Goal: Book appointment/travel/reservation

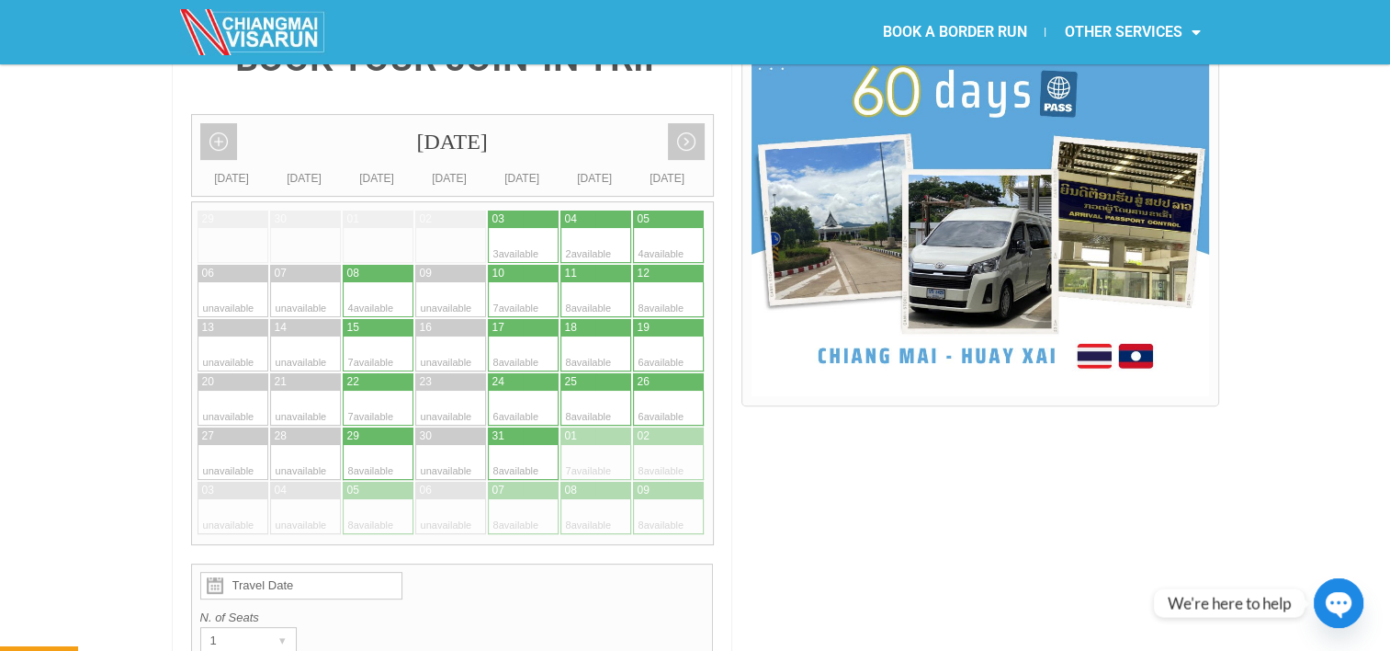
scroll to position [463, 0]
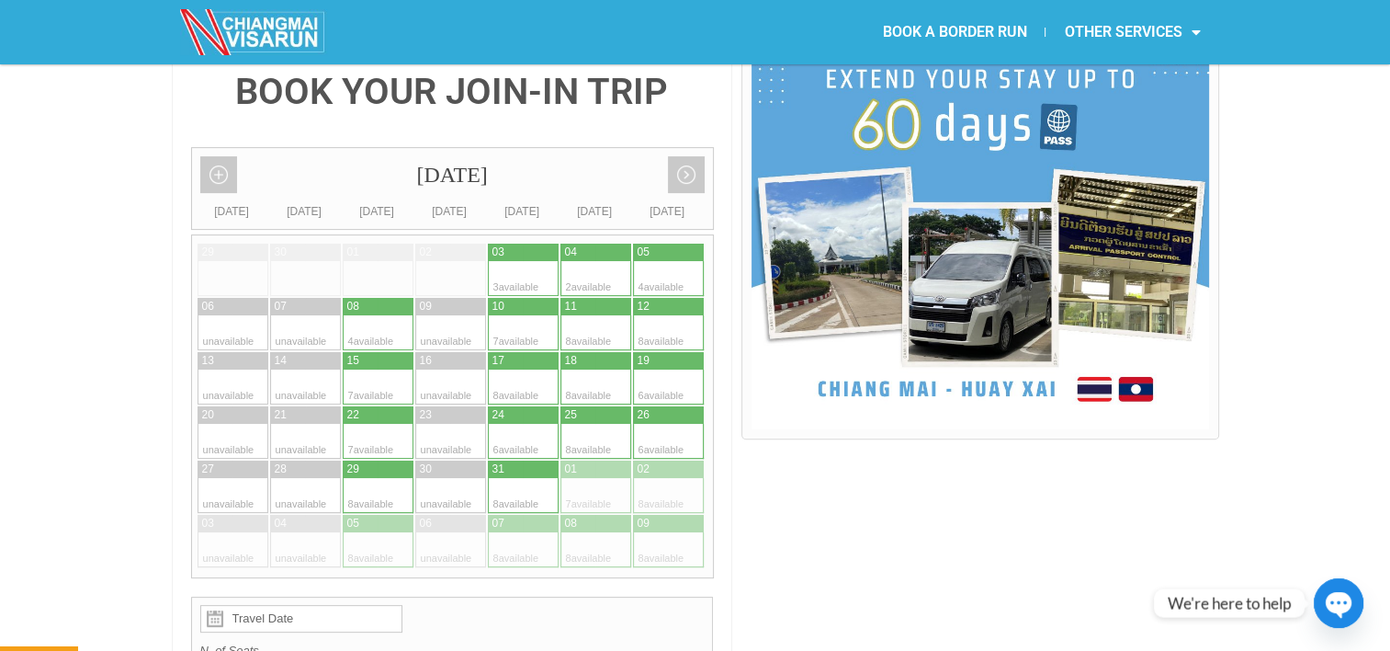
click at [396, 369] on div at bounding box center [396, 386] width 36 height 35
type input "15 October 2025"
radio input "true"
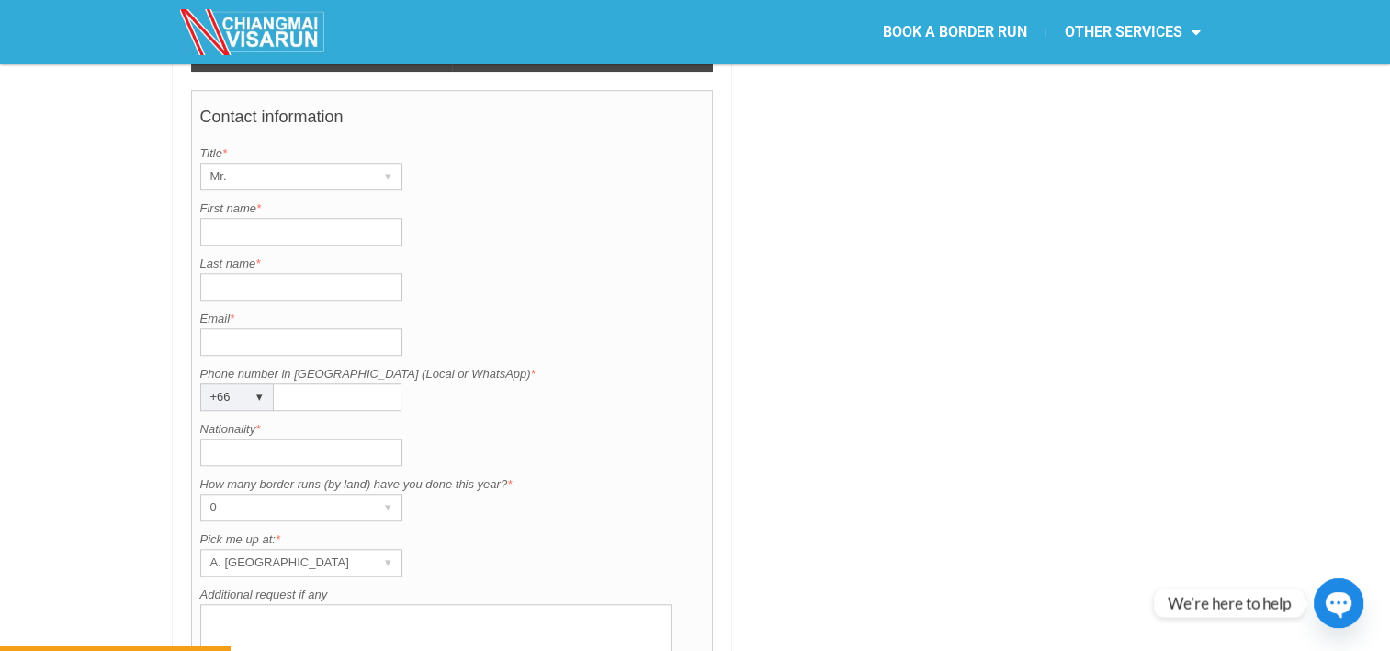
scroll to position [1441, 0]
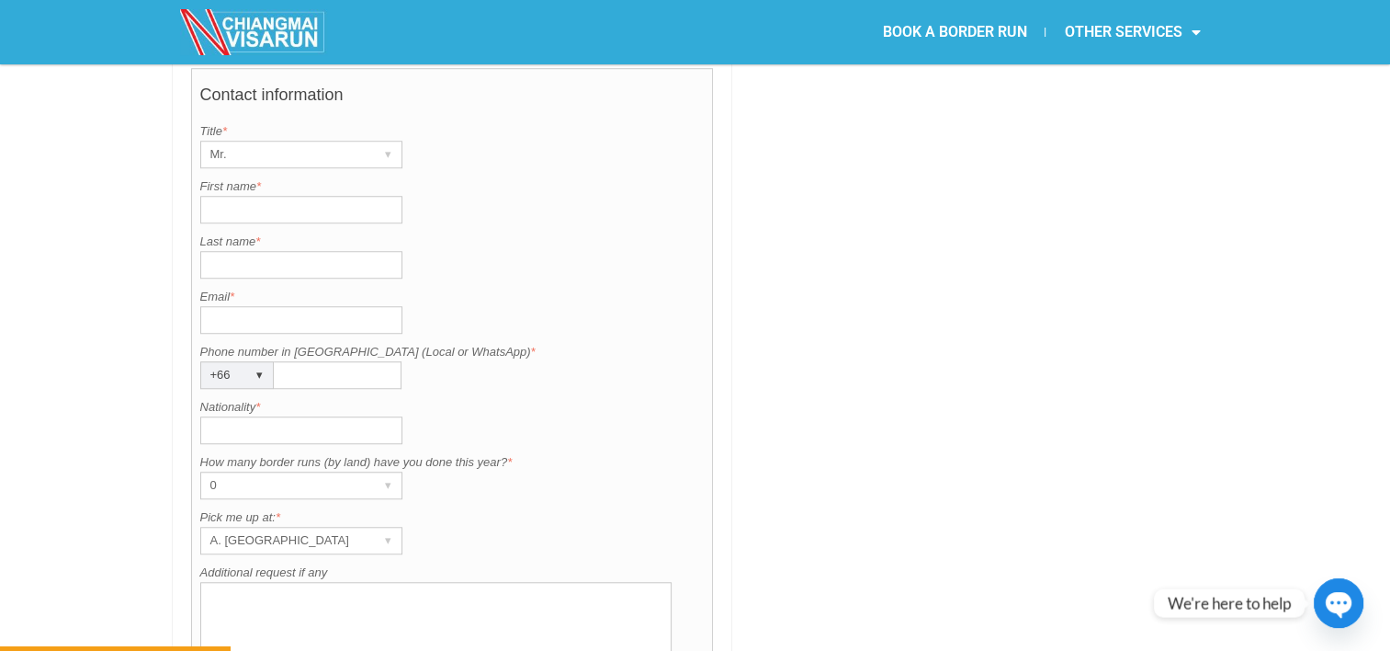
click at [329, 196] on input "First name *" at bounding box center [301, 210] width 202 height 28
type input "Ryan"
type input "e"
type input "Zeeb"
drag, startPoint x: 246, startPoint y: 265, endPoint x: 725, endPoint y: 312, distance: 481.1
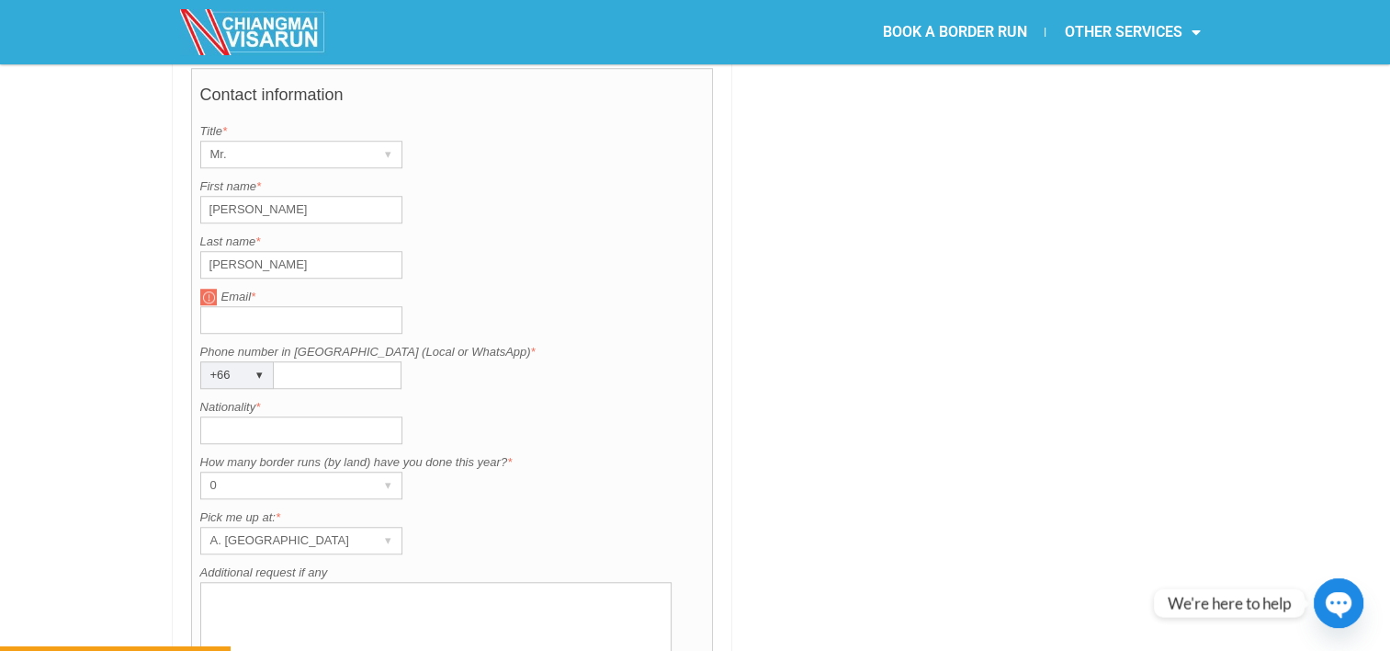
drag, startPoint x: 725, startPoint y: 312, endPoint x: 241, endPoint y: 258, distance: 487.2
click at [241, 306] on input "Email *" at bounding box center [301, 320] width 202 height 28
click at [226, 306] on input "Email *" at bounding box center [301, 320] width 202 height 28
type input "arezeeb@yahoo.com"
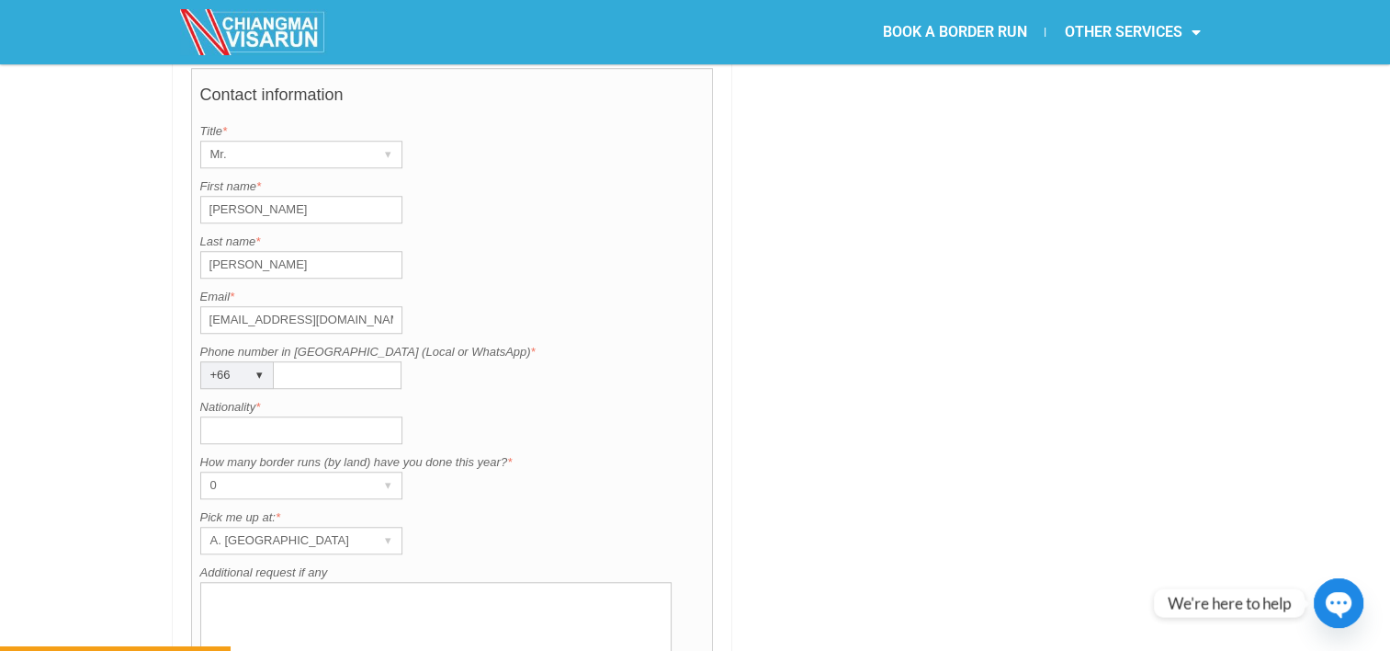
drag, startPoint x: 349, startPoint y: 328, endPoint x: 334, endPoint y: 326, distance: 14.8
click at [334, 361] on input "Phone number in Thailand (Local or WhatsApp) *" at bounding box center [338, 375] width 128 height 28
type input "0829024910"
click at [309, 416] on input "Nationality *" at bounding box center [301, 430] width 202 height 28
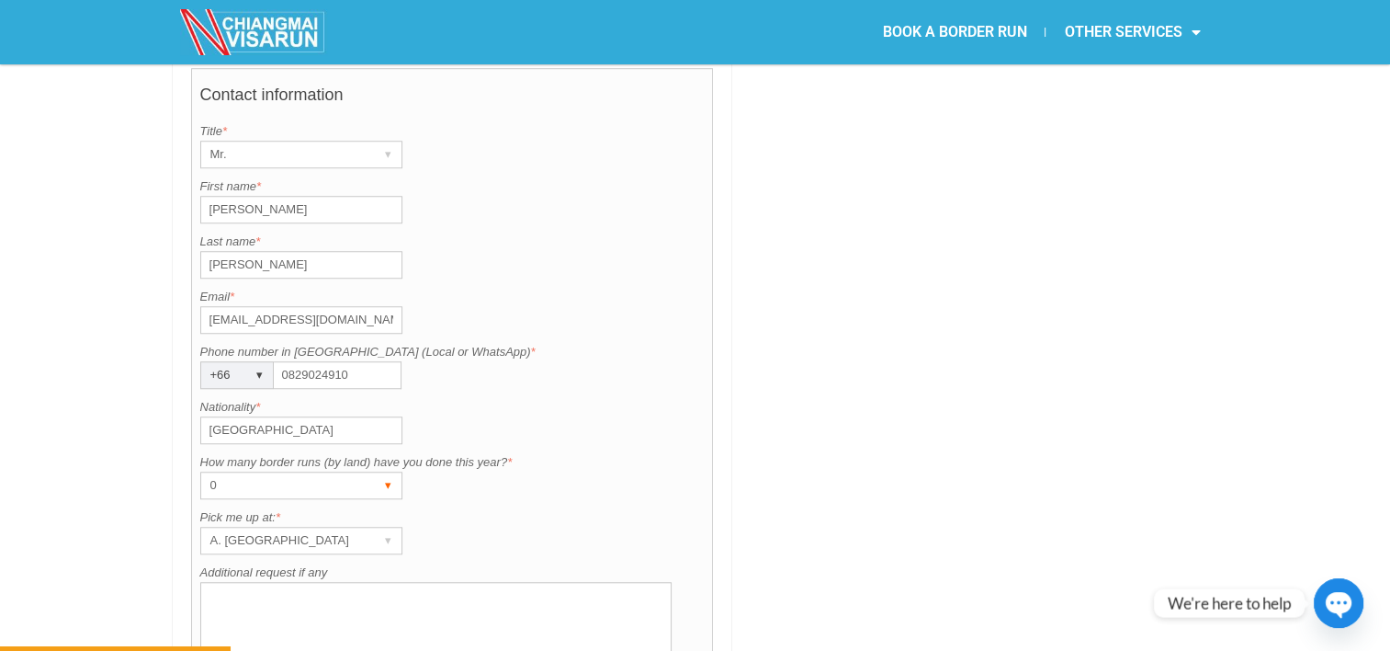
type input "USA"
click at [297, 472] on div "0" at bounding box center [283, 485] width 165 height 26
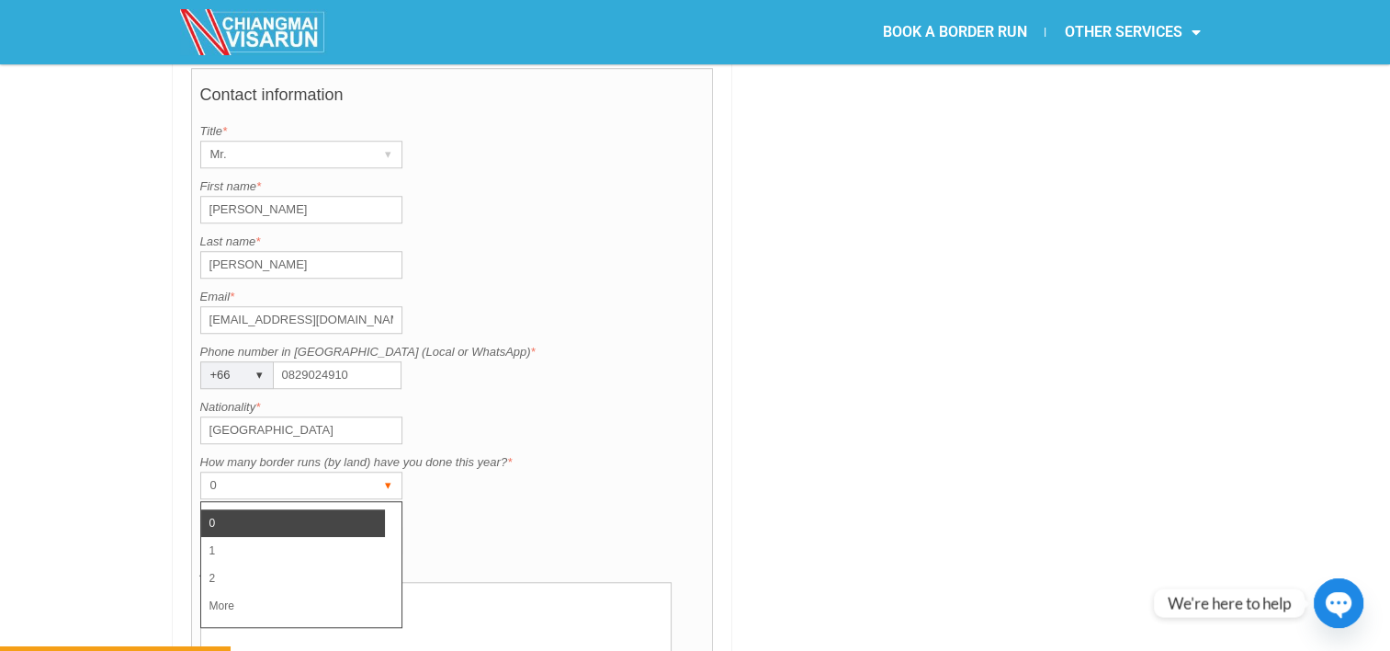
click at [297, 472] on div "0" at bounding box center [283, 485] width 165 height 26
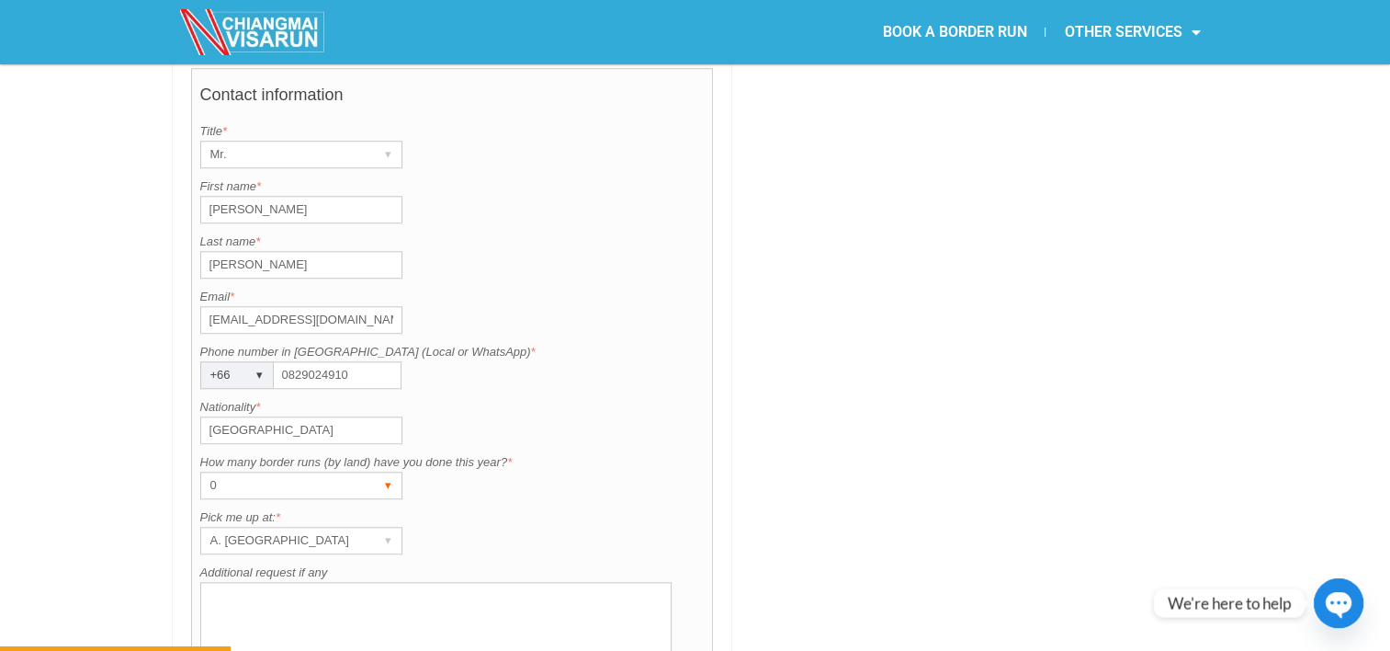
drag, startPoint x: 297, startPoint y: 425, endPoint x: 274, endPoint y: 428, distance: 23.1
click at [274, 472] on div "0" at bounding box center [283, 485] width 165 height 26
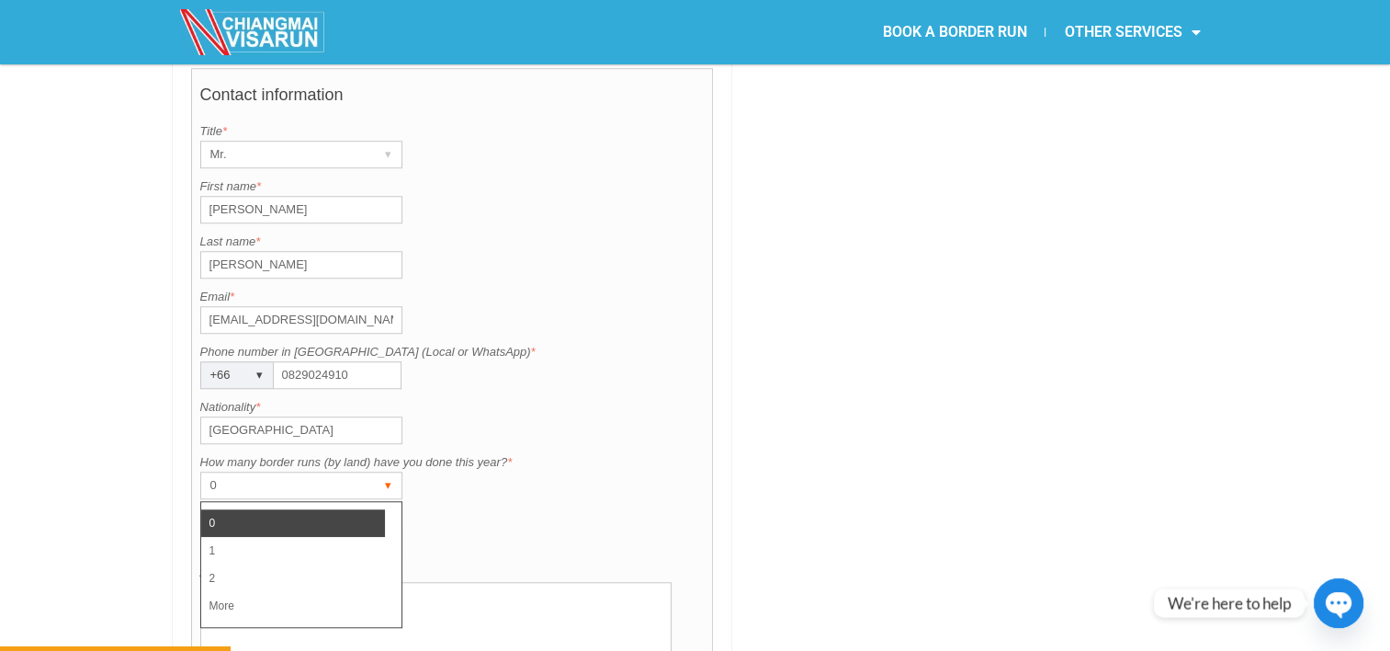
click at [274, 472] on div "0" at bounding box center [283, 485] width 165 height 26
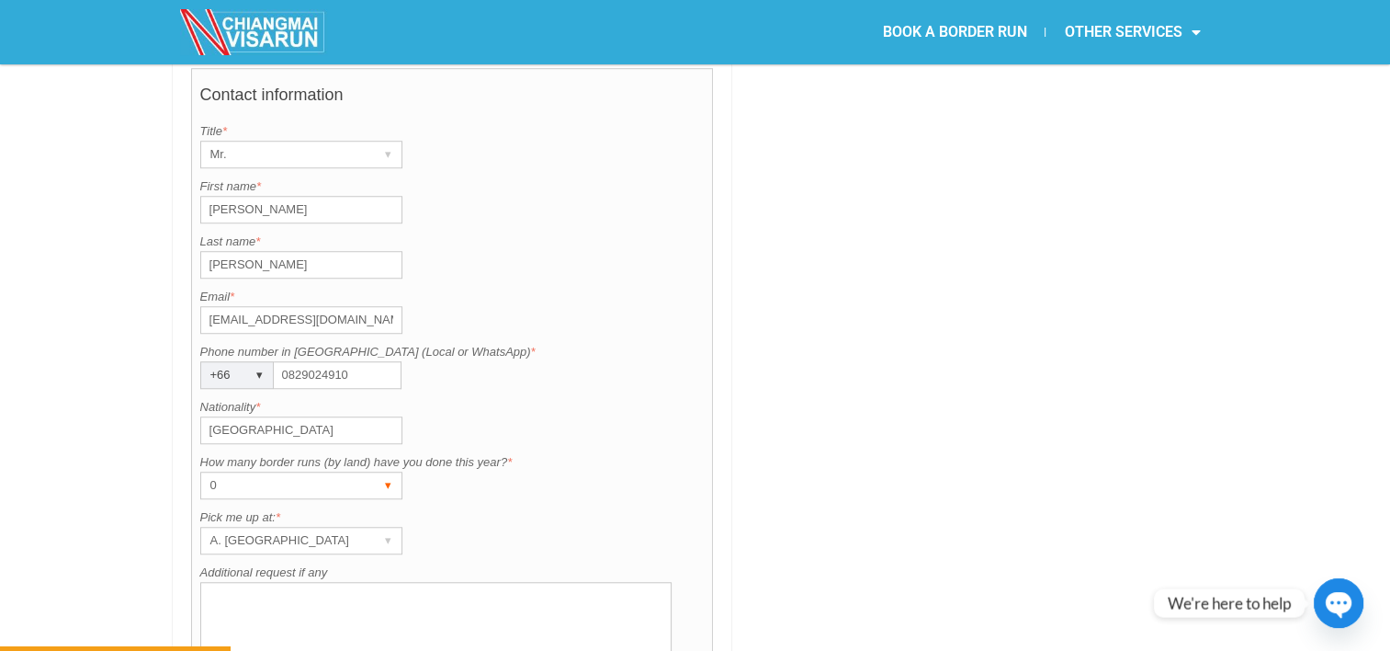
drag, startPoint x: 274, startPoint y: 428, endPoint x: 320, endPoint y: 427, distance: 46.0
click at [320, 472] on div "0" at bounding box center [283, 485] width 165 height 26
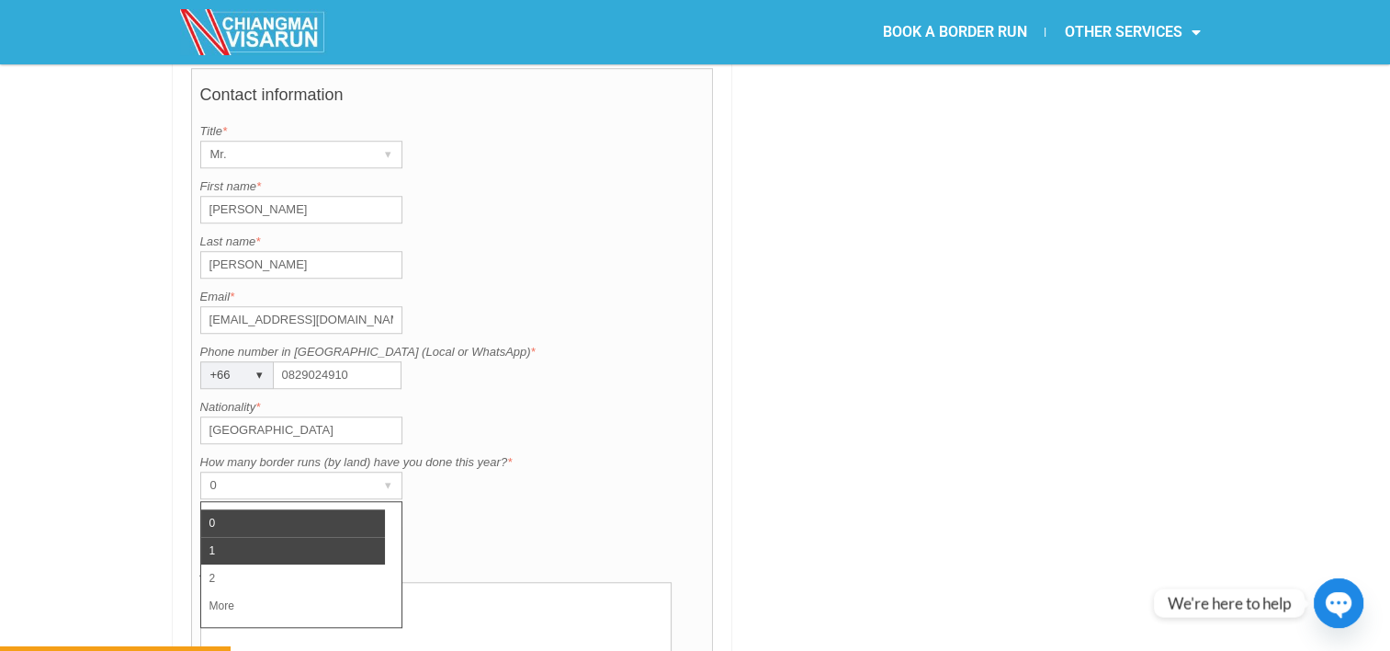
click at [312, 537] on li "1" at bounding box center [293, 551] width 184 height 28
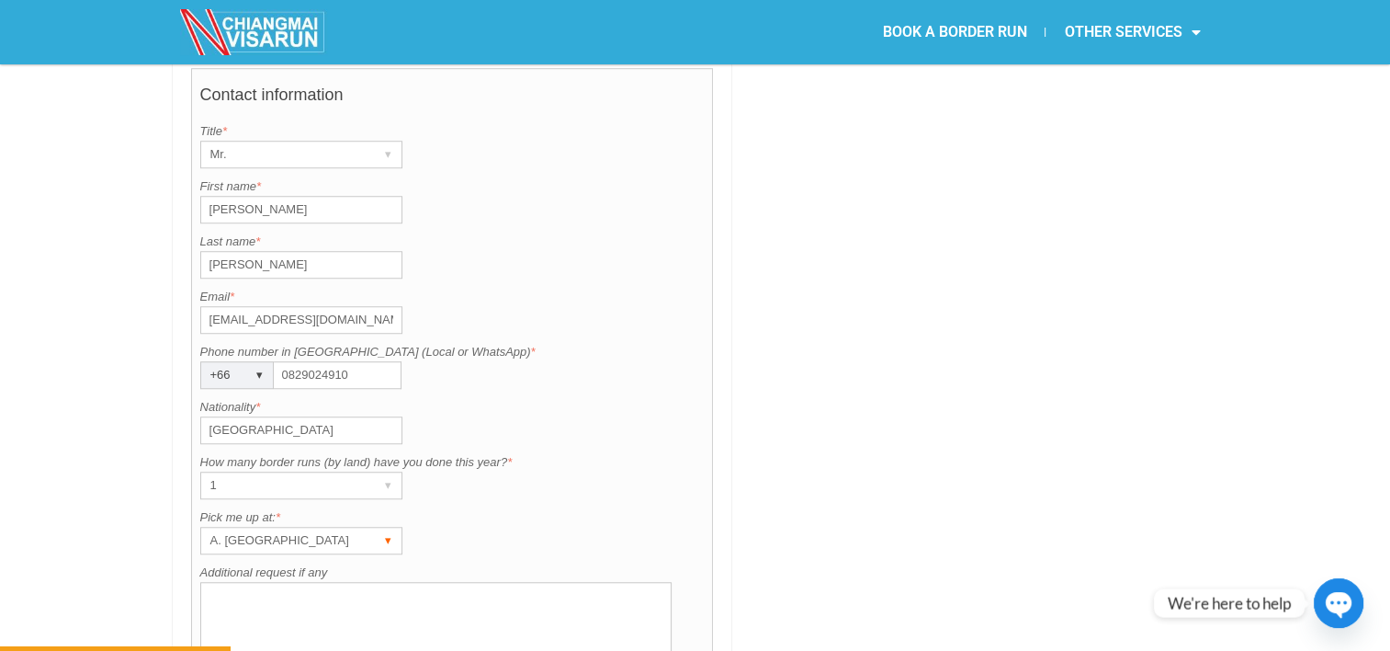
click at [389, 527] on div "▾" at bounding box center [389, 540] width 26 height 26
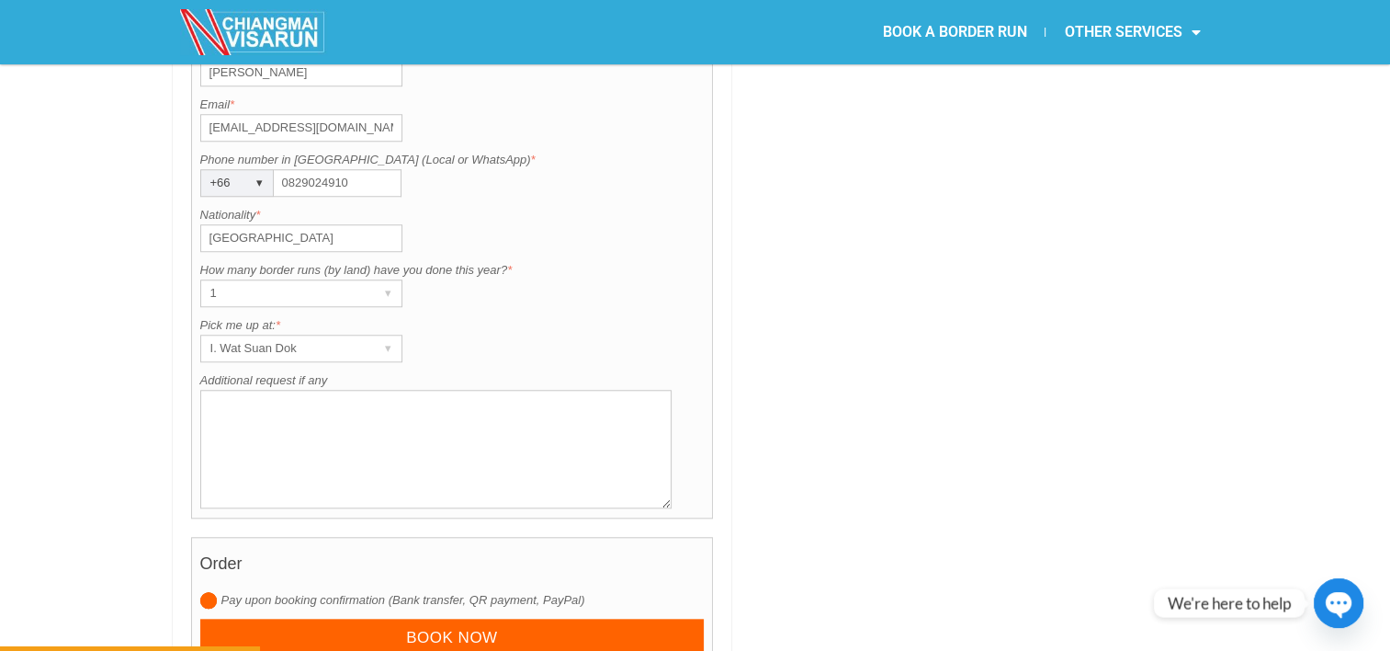
scroll to position [1645, 0]
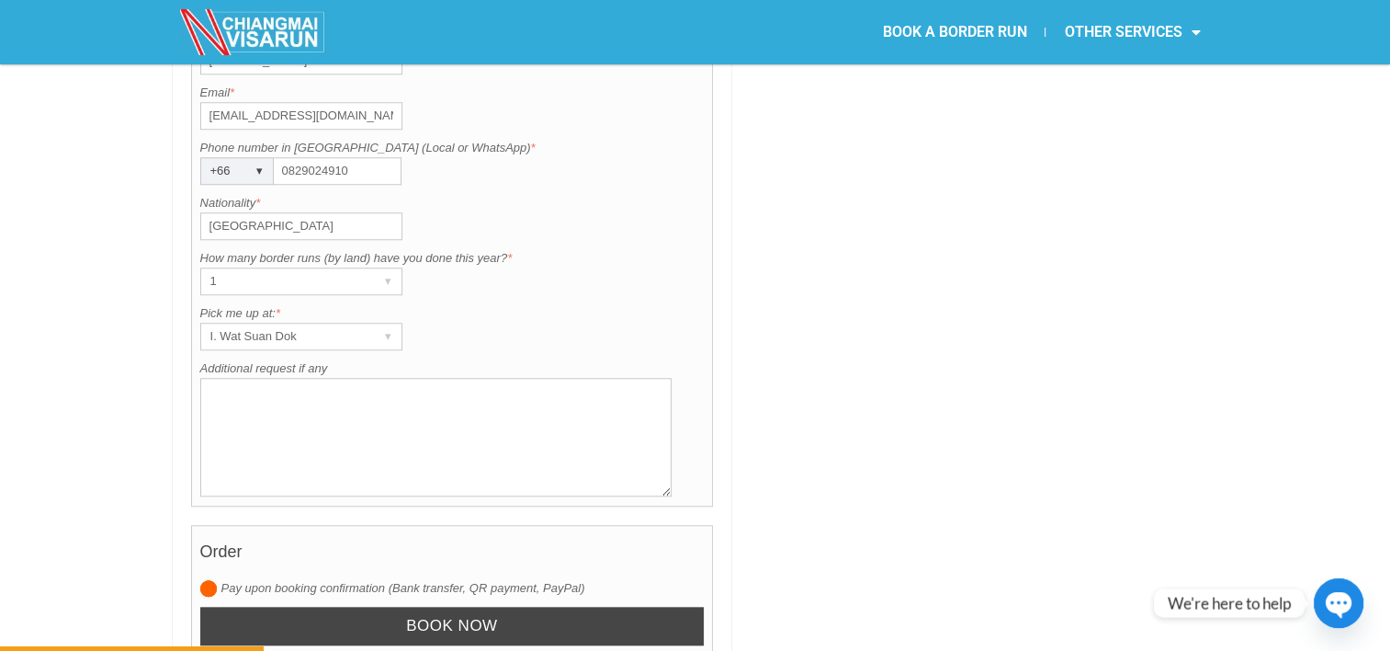
click at [610, 607] on input "Book now" at bounding box center [452, 627] width 505 height 40
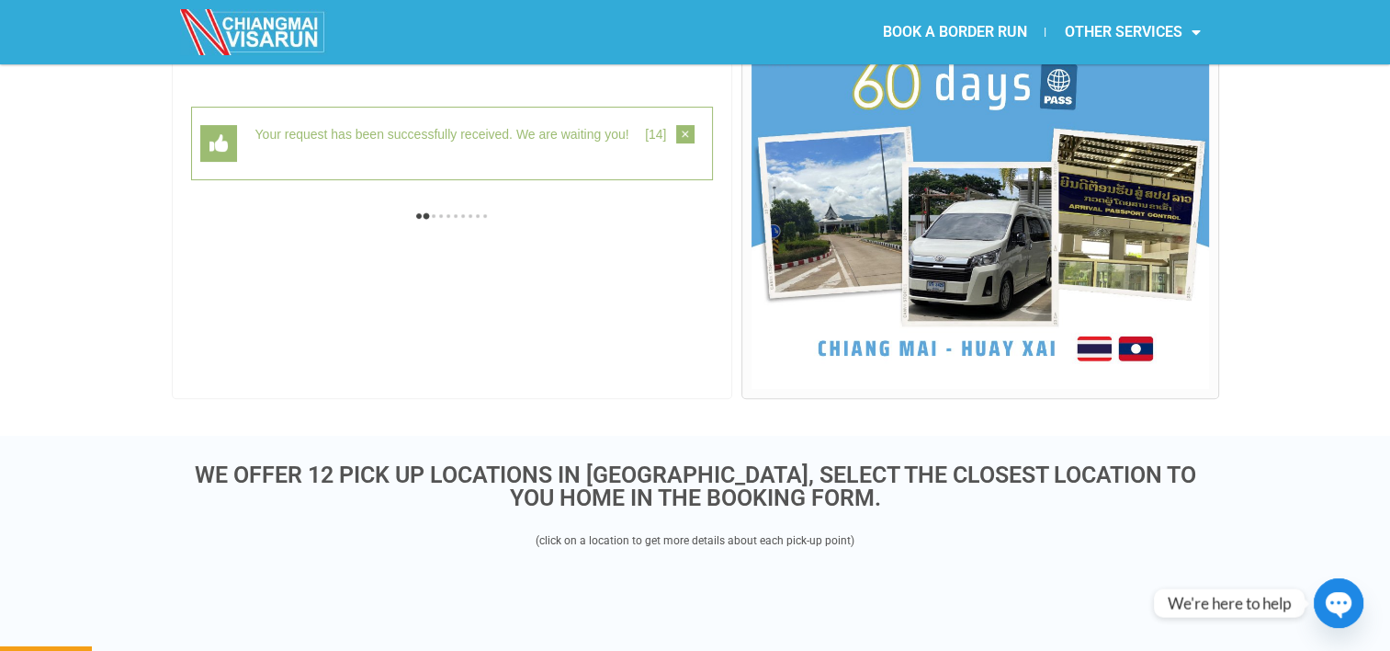
scroll to position [474, 0]
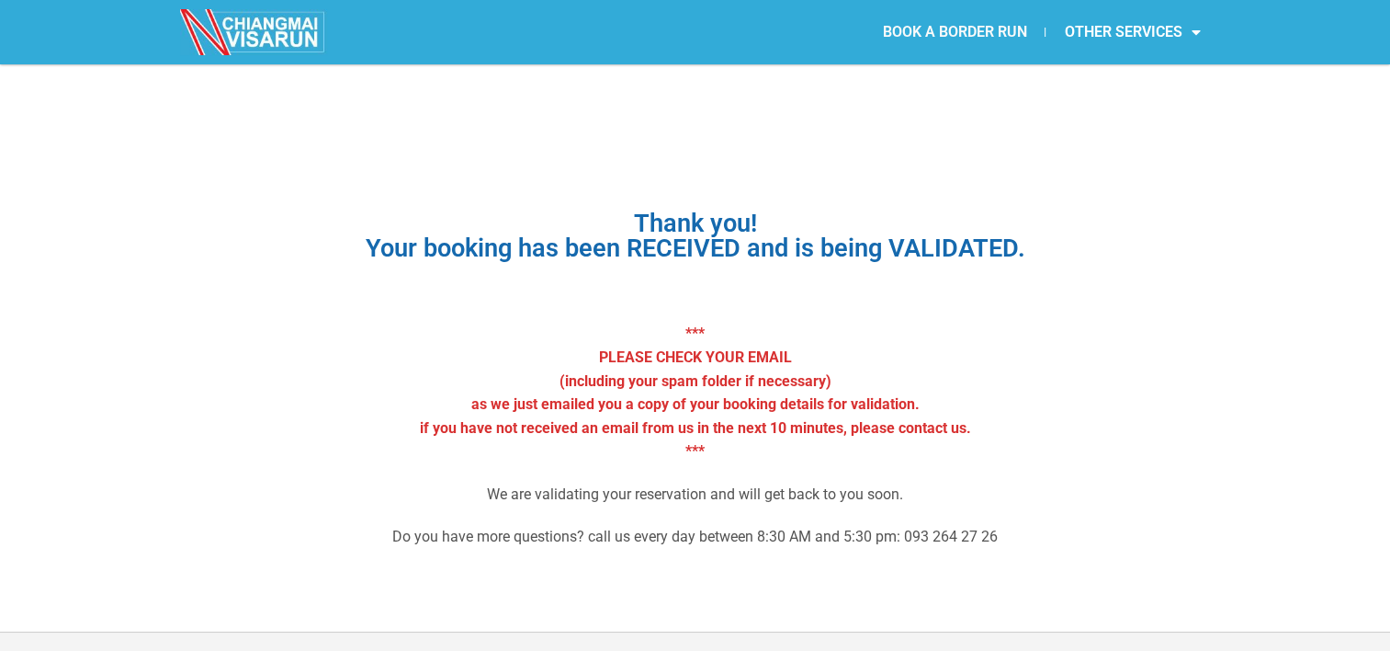
click at [901, 18] on link "BOOK A BORDER RUN" at bounding box center [954, 32] width 181 height 42
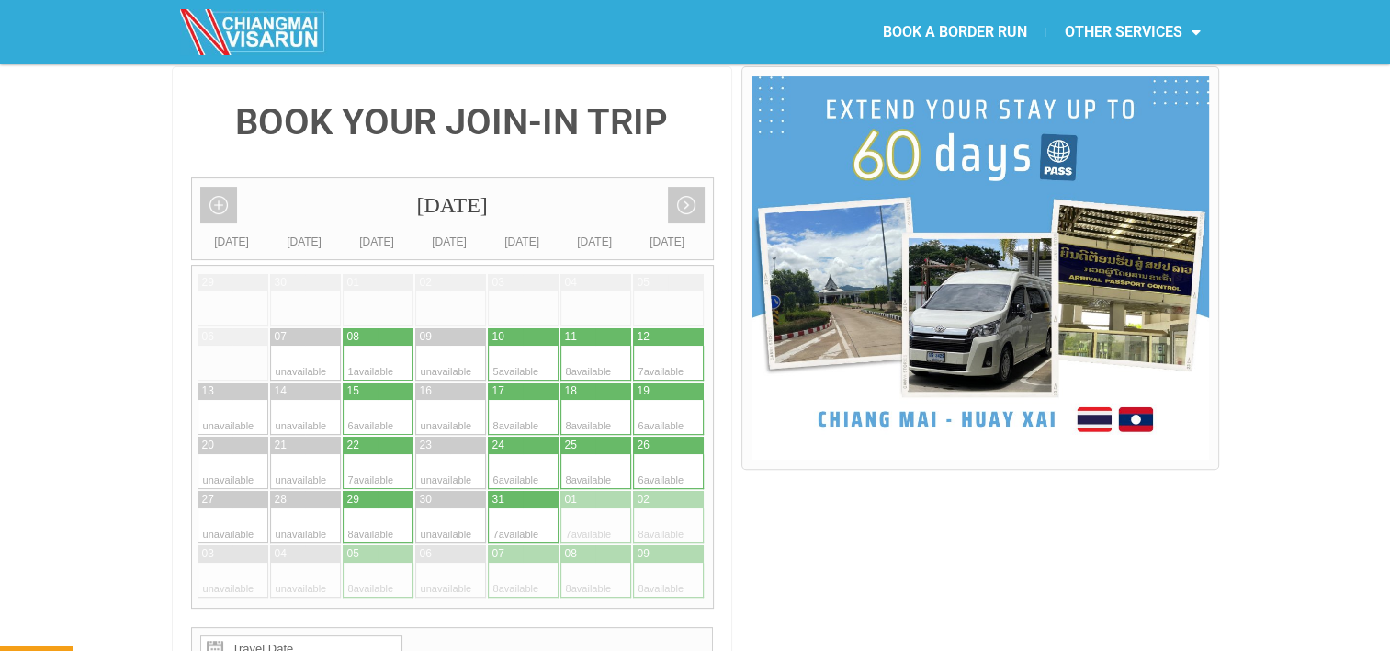
scroll to position [445, 0]
